Goal: Task Accomplishment & Management: Manage account settings

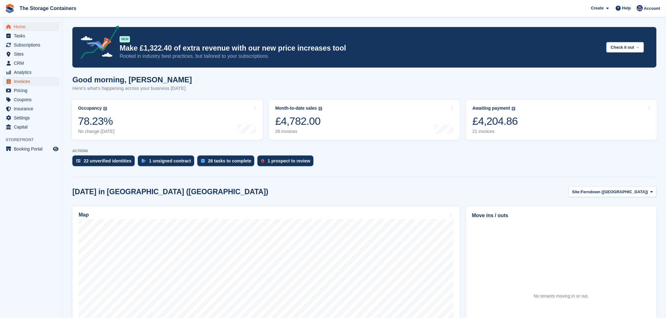
click at [20, 81] on span "Invoices" at bounding box center [33, 81] width 38 height 9
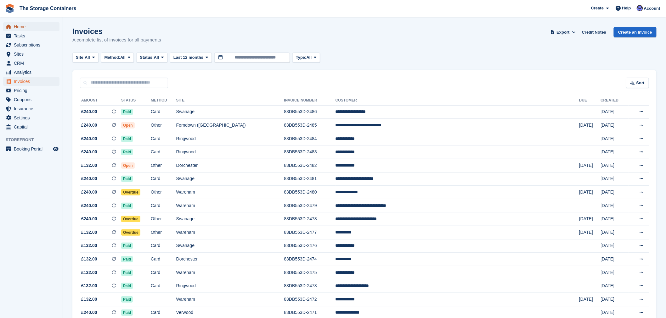
click at [21, 25] on span "Home" at bounding box center [33, 26] width 38 height 9
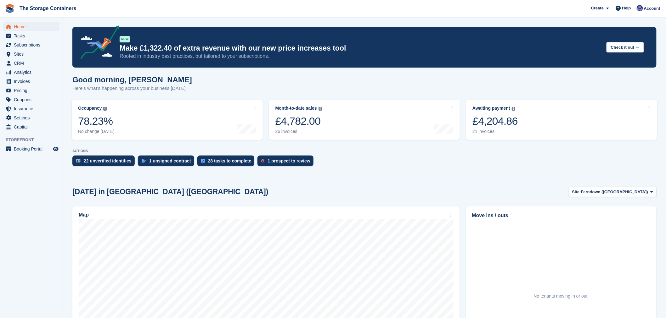
click at [357, 188] on div "Today in Ferndown (Longham) Site: Ferndown (Longham) Ferndown (Longham) Ringwoo…" at bounding box center [364, 192] width 584 height 10
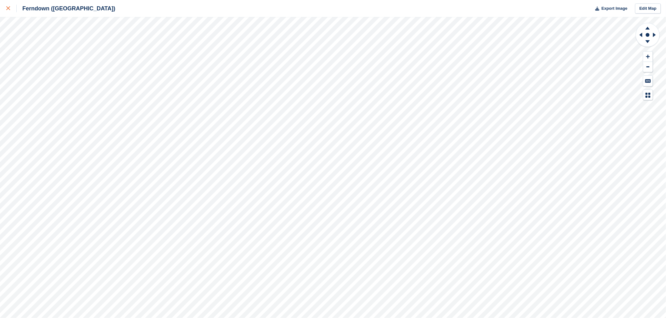
click at [10, 9] on icon at bounding box center [8, 8] width 4 height 4
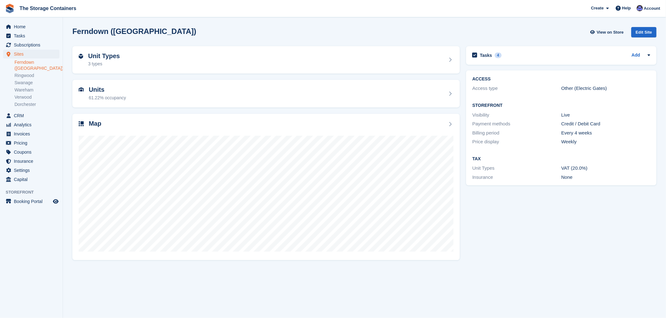
drag, startPoint x: 522, startPoint y: 205, endPoint x: 465, endPoint y: 208, distance: 57.6
click at [522, 205] on div "Tasks 4 Add Any contact from [PERSON_NAME]? - send reminder email - confirm ava…" at bounding box center [561, 153] width 197 height 220
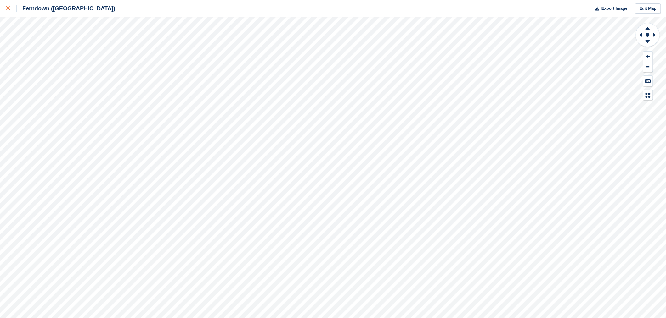
click at [7, 9] on icon at bounding box center [8, 8] width 4 height 4
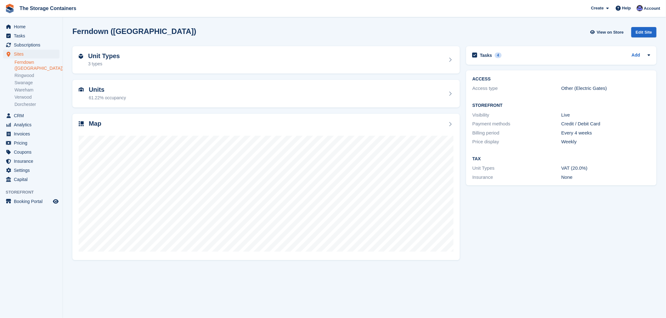
click at [572, 235] on div "Tasks 4 Add Any contact from [PERSON_NAME]? - send reminder email - confirm ava…" at bounding box center [561, 153] width 197 height 220
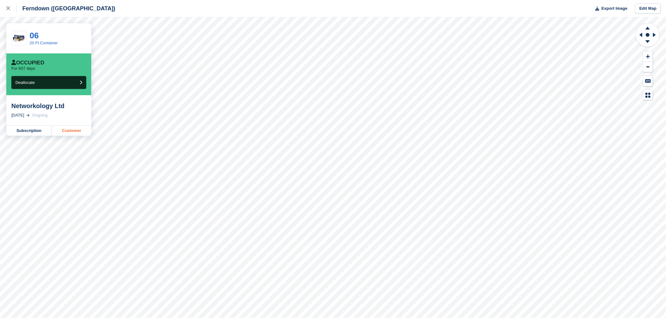
click at [80, 134] on link "Customer" at bounding box center [71, 131] width 39 height 10
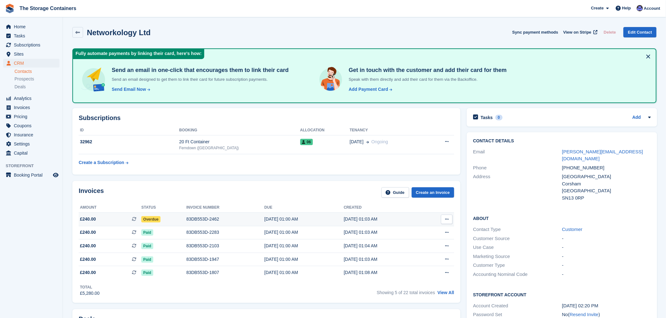
click at [168, 222] on div "Overdue" at bounding box center [163, 219] width 45 height 7
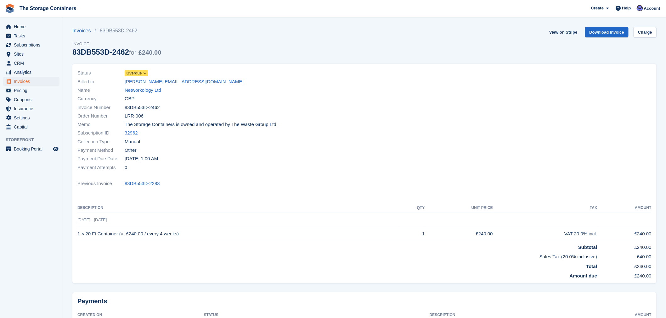
click at [143, 73] on icon at bounding box center [144, 73] width 3 height 4
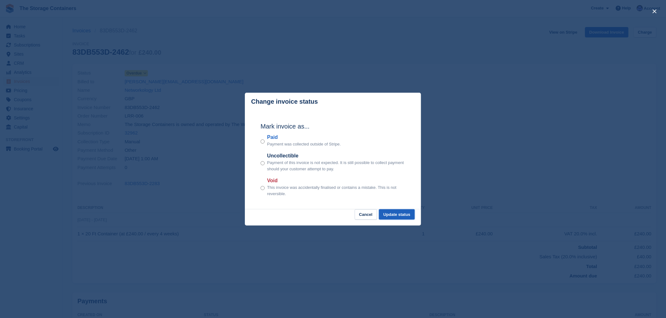
click at [397, 216] on button "Update status" at bounding box center [397, 215] width 36 height 10
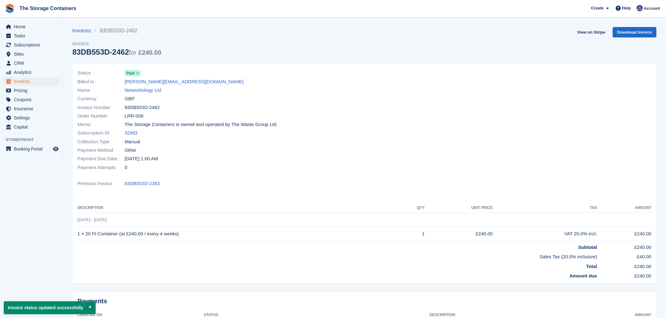
click at [284, 181] on div "Previous Invoice 83DB553D-2283" at bounding box center [364, 183] width 574 height 8
click at [306, 146] on div "Collection Type Manual" at bounding box center [218, 142] width 283 height 8
click at [27, 25] on span "Home" at bounding box center [33, 26] width 38 height 9
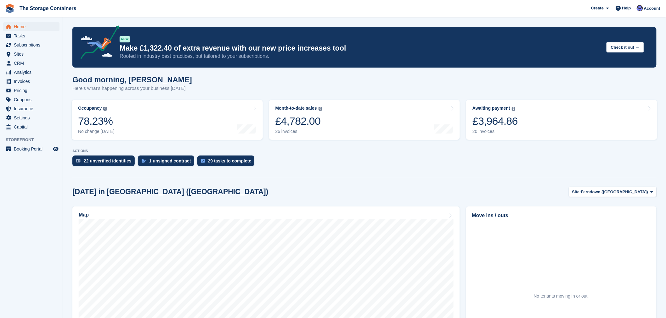
click at [297, 159] on div "22 unverified identities 1 unsigned contract 29 tasks to complete" at bounding box center [364, 163] width 584 height 14
